Goal: Task Accomplishment & Management: Complete application form

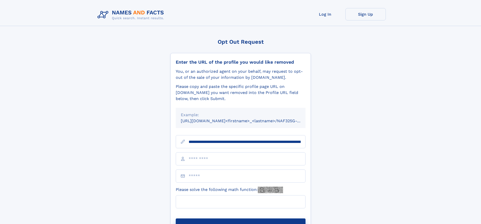
scroll to position [0, 49]
type input "**********"
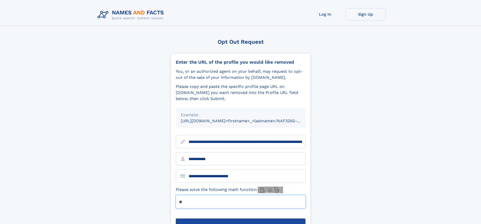
type input "**"
click at [241, 219] on button "Submit Opt Out Request" at bounding box center [241, 227] width 130 height 16
